Goal: Navigation & Orientation: Find specific page/section

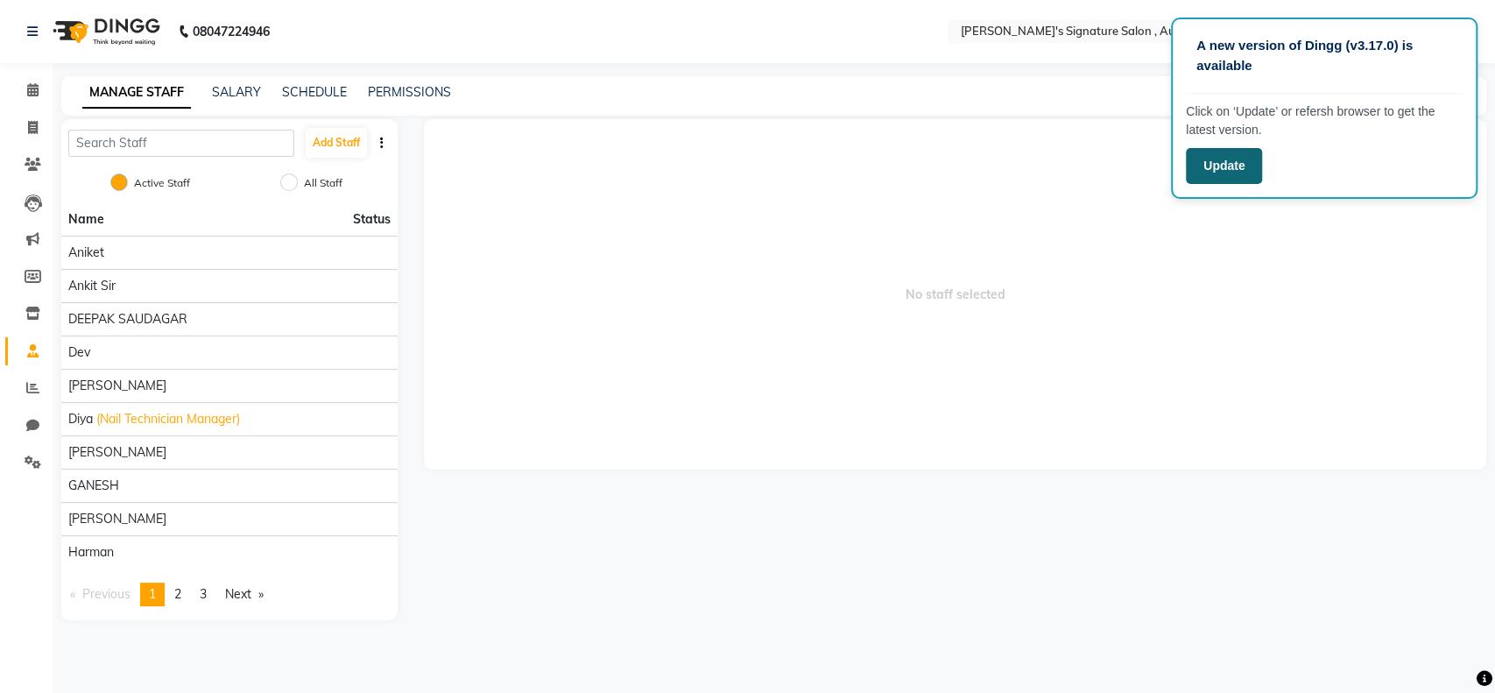
click at [1231, 162] on button "Update" at bounding box center [1224, 166] width 76 height 36
